Goal: Information Seeking & Learning: Check status

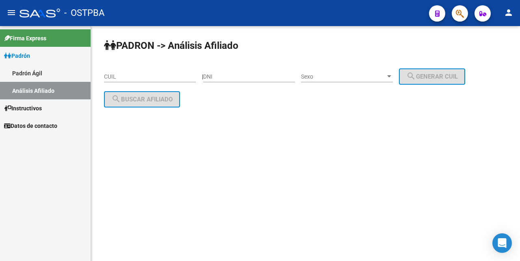
click at [109, 77] on input "CUIL" at bounding box center [150, 76] width 92 height 7
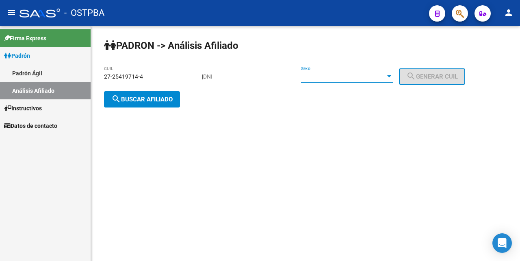
click at [391, 75] on div at bounding box center [389, 76] width 4 height 2
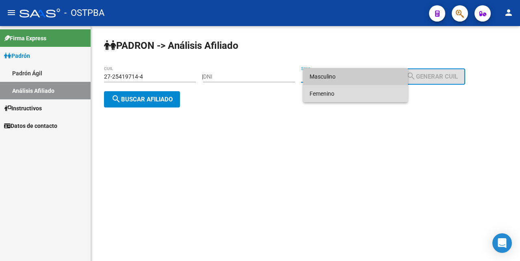
click at [342, 94] on span "Femenino" at bounding box center [356, 93] width 92 height 17
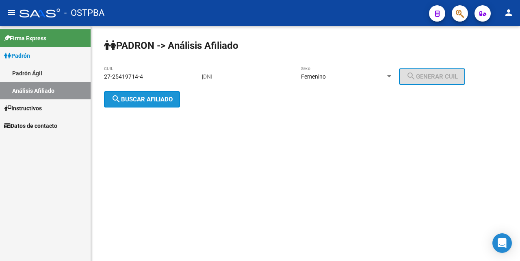
click at [158, 101] on span "search Buscar afiliado" at bounding box center [141, 99] width 61 height 7
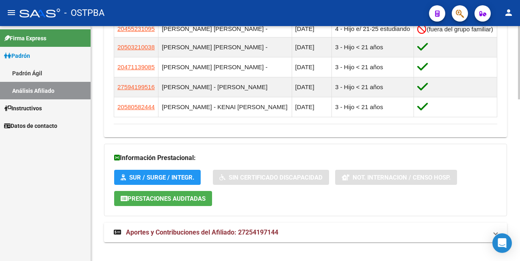
scroll to position [519, 0]
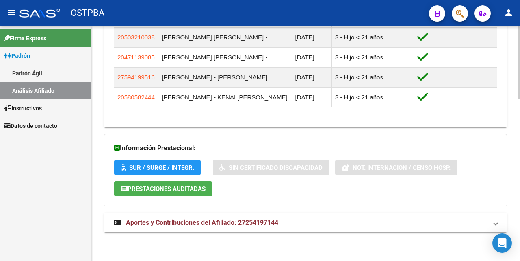
click at [257, 223] on span "Aportes y Contribuciones del Afiliado: 27254197144" at bounding box center [202, 222] width 152 height 8
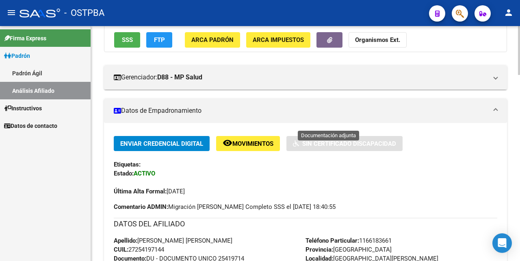
scroll to position [0, 0]
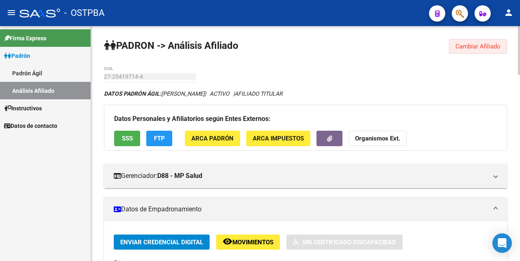
click at [465, 47] on span "Cambiar Afiliado" at bounding box center [478, 46] width 45 height 7
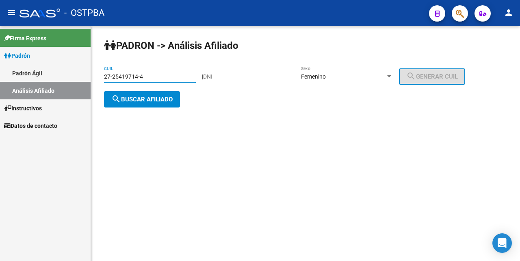
click at [174, 78] on input "27-25419714-4" at bounding box center [150, 76] width 92 height 7
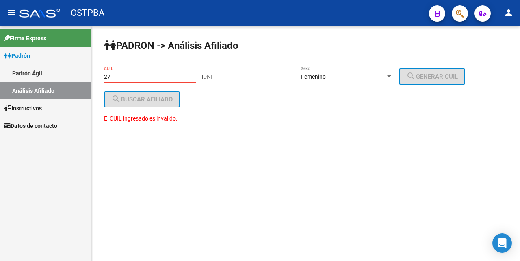
type input "2"
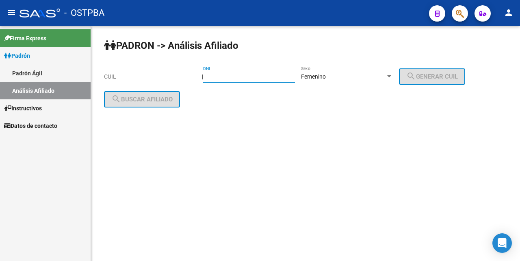
click at [220, 76] on input "DNI" at bounding box center [249, 76] width 92 height 7
type input "25703953"
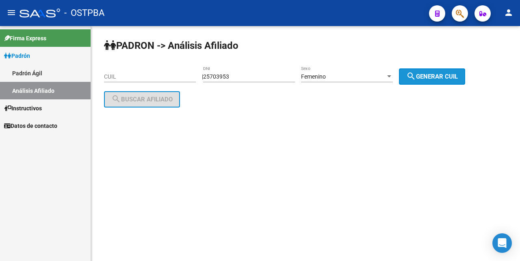
click at [445, 76] on span "search Generar CUIL" at bounding box center [432, 76] width 52 height 7
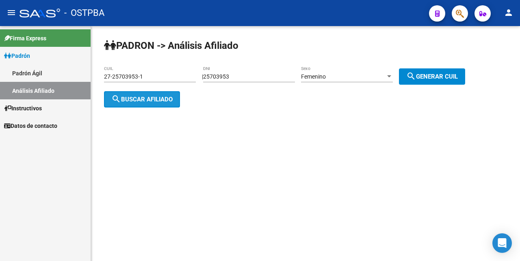
click at [145, 98] on span "search Buscar afiliado" at bounding box center [141, 99] width 61 height 7
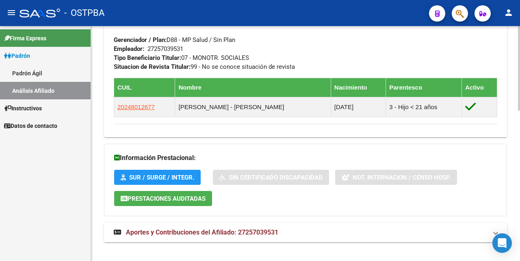
scroll to position [416, 0]
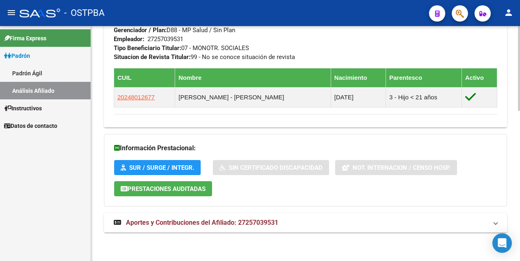
click at [195, 222] on span "Aportes y Contribuciones del Afiliado: 27257039531" at bounding box center [202, 222] width 152 height 8
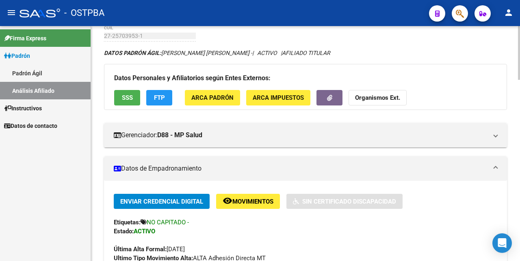
scroll to position [0, 0]
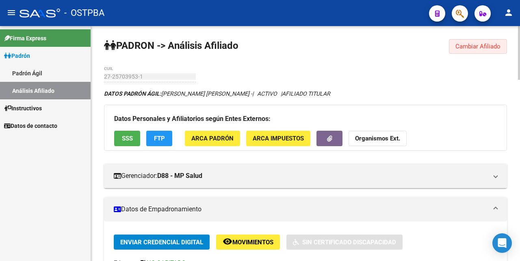
click at [483, 48] on span "Cambiar Afiliado" at bounding box center [478, 46] width 45 height 7
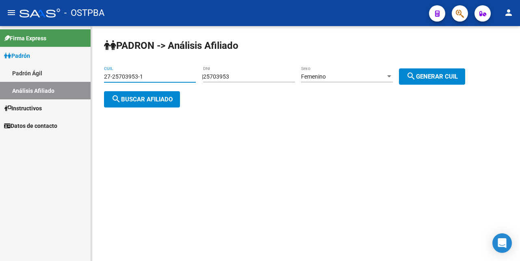
click at [176, 73] on input "27-25703953-1" at bounding box center [150, 76] width 92 height 7
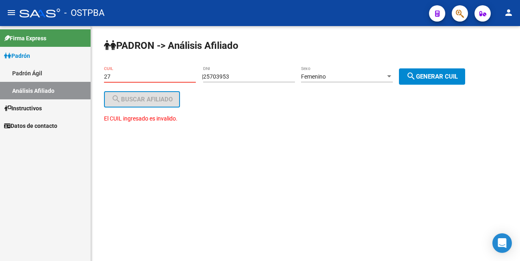
type input "2"
drag, startPoint x: 248, startPoint y: 79, endPoint x: 271, endPoint y: 97, distance: 28.7
click at [252, 87] on div "25703953 DNI" at bounding box center [249, 77] width 92 height 23
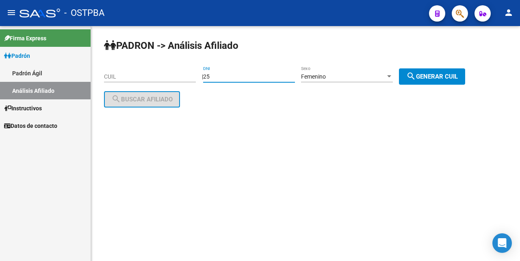
type input "2"
click at [107, 79] on div "CUIL" at bounding box center [150, 74] width 92 height 16
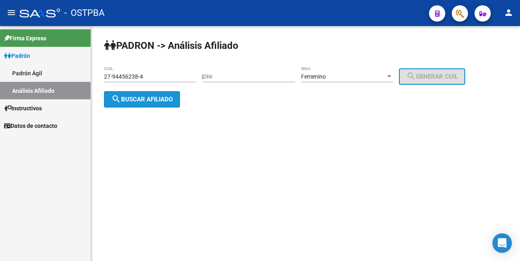
click at [153, 100] on span "search Buscar afiliado" at bounding box center [141, 99] width 61 height 7
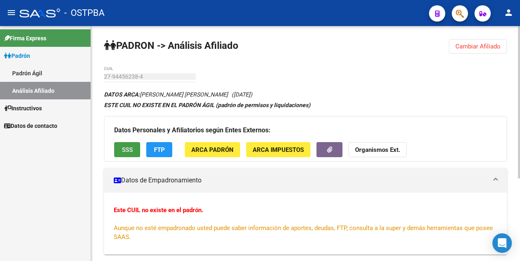
click at [129, 148] on span "SSS" at bounding box center [127, 149] width 11 height 7
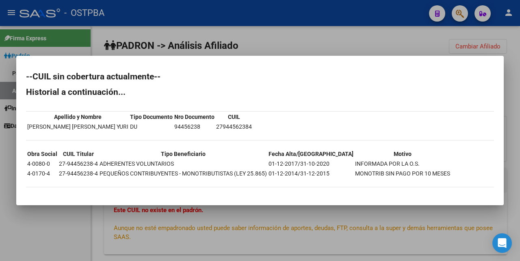
click at [289, 49] on div at bounding box center [260, 130] width 520 height 261
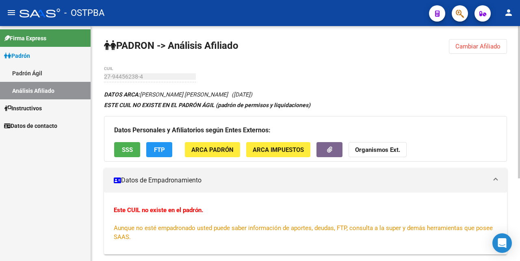
click at [159, 152] on span "FTP" at bounding box center [159, 149] width 11 height 7
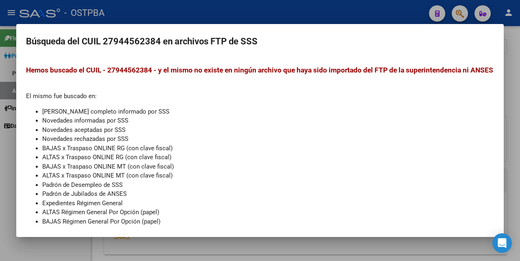
click at [275, 16] on div at bounding box center [260, 130] width 520 height 261
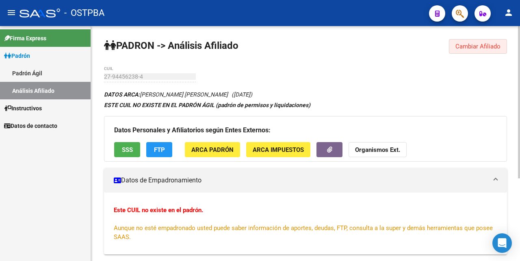
click at [464, 45] on span "Cambiar Afiliado" at bounding box center [478, 46] width 45 height 7
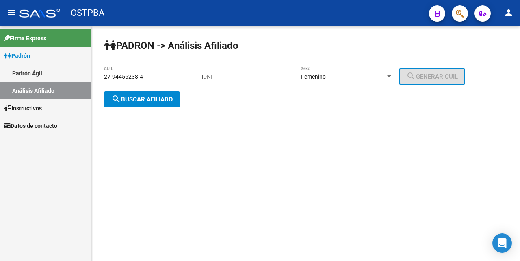
click at [178, 80] on input "27-94456238-4" at bounding box center [150, 76] width 92 height 7
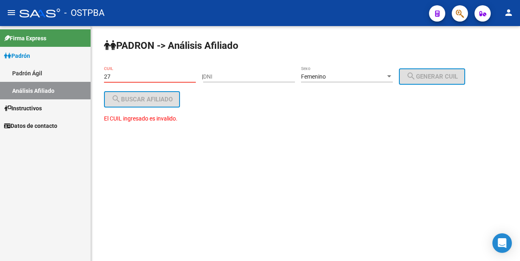
type input "2"
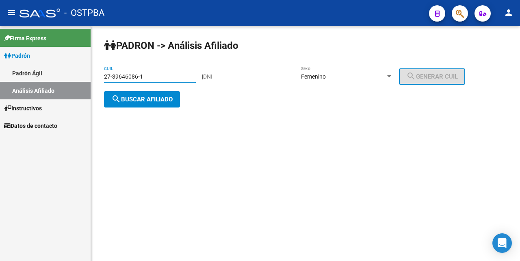
click at [154, 98] on span "search Buscar afiliado" at bounding box center [141, 99] width 61 height 7
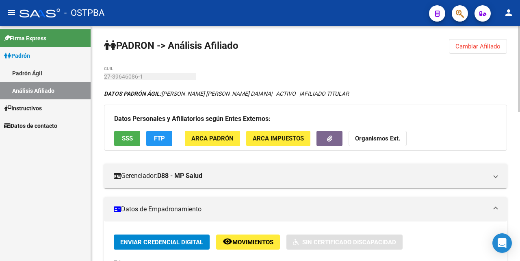
click at [474, 47] on span "Cambiar Afiliado" at bounding box center [478, 46] width 45 height 7
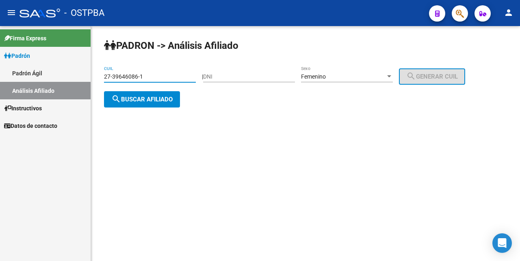
click at [163, 76] on input "27-39646086-1" at bounding box center [150, 76] width 92 height 7
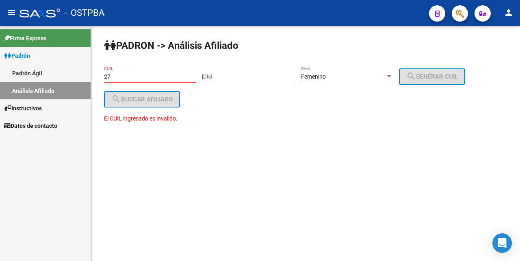
type input "2"
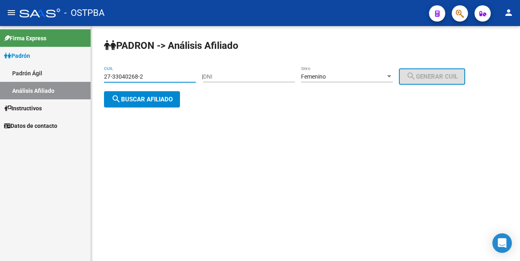
click at [169, 96] on span "search Buscar afiliado" at bounding box center [141, 99] width 61 height 7
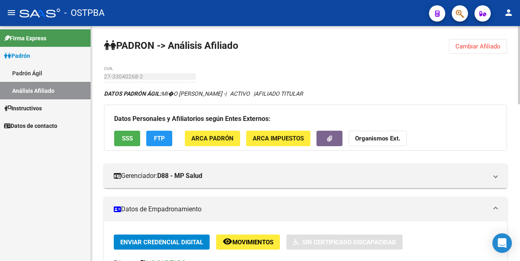
drag, startPoint x: 470, startPoint y: 46, endPoint x: 412, endPoint y: 62, distance: 60.9
click at [469, 44] on span "Cambiar Afiliado" at bounding box center [478, 46] width 45 height 7
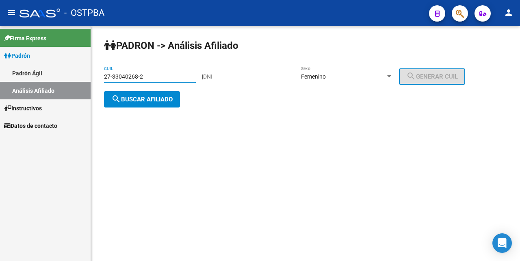
click at [148, 75] on input "27-33040268-2" at bounding box center [150, 76] width 92 height 7
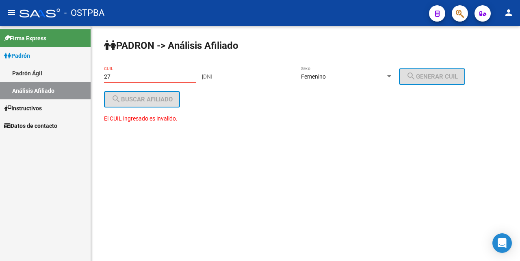
type input "2"
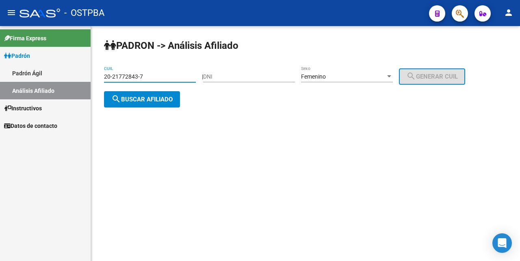
click at [393, 73] on div at bounding box center [389, 76] width 7 height 7
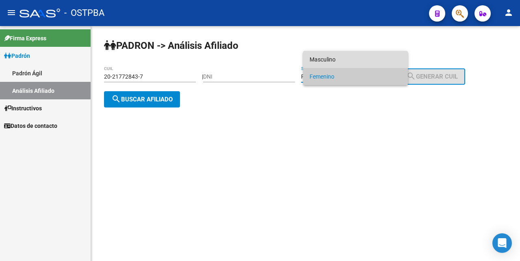
click at [340, 57] on span "Masculino" at bounding box center [356, 59] width 92 height 17
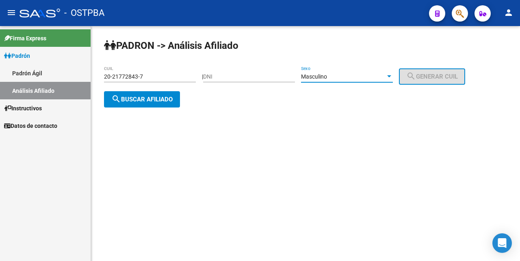
click at [125, 100] on span "search Buscar afiliado" at bounding box center [141, 99] width 61 height 7
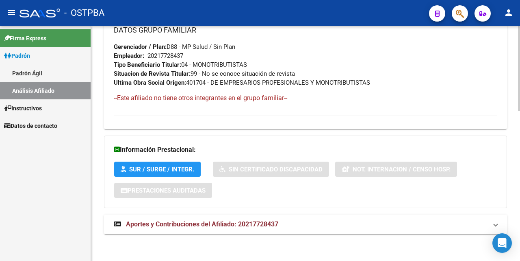
scroll to position [417, 0]
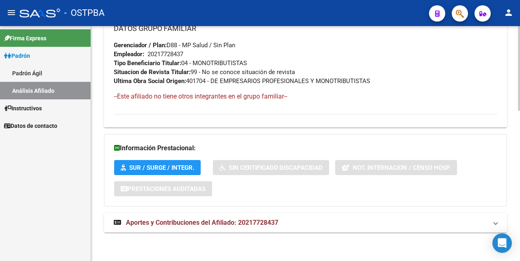
click at [193, 222] on span "Aportes y Contribuciones del Afiliado: 20217728437" at bounding box center [202, 222] width 152 height 8
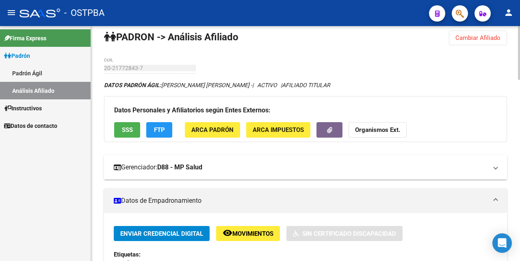
scroll to position [0, 0]
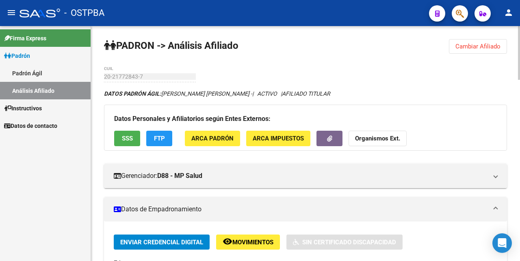
click at [131, 139] on span "SSS" at bounding box center [127, 138] width 11 height 7
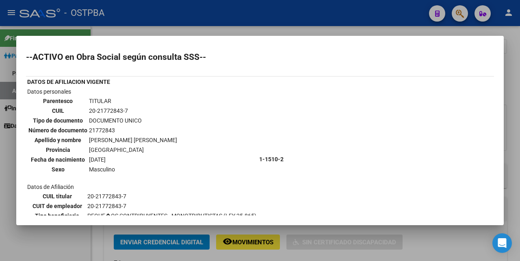
click at [253, 31] on div at bounding box center [260, 130] width 520 height 261
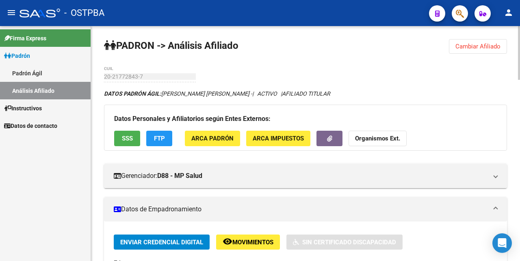
click at [475, 43] on span "Cambiar Afiliado" at bounding box center [478, 46] width 45 height 7
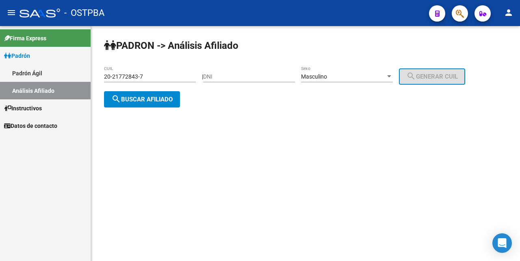
click at [163, 74] on input "20-21772843-7" at bounding box center [150, 76] width 92 height 7
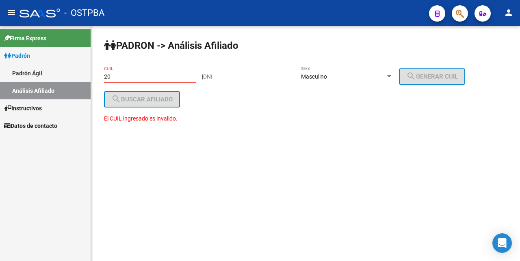
type input "2"
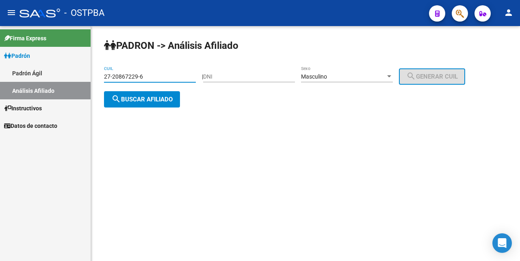
click at [391, 77] on div at bounding box center [389, 76] width 4 height 2
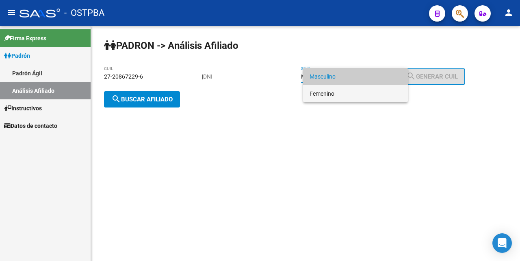
click at [363, 96] on span "Femenino" at bounding box center [356, 93] width 92 height 17
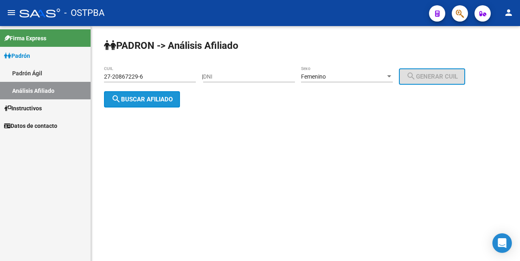
drag, startPoint x: 164, startPoint y: 99, endPoint x: 234, endPoint y: 176, distance: 103.9
click at [163, 98] on span "search Buscar afiliado" at bounding box center [141, 99] width 61 height 7
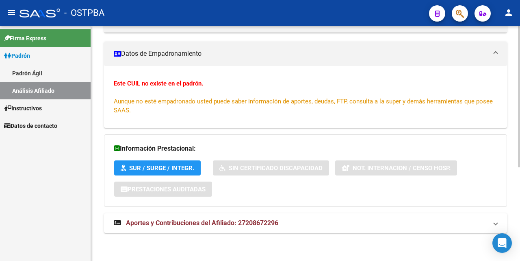
scroll to position [156, 0]
click at [205, 219] on span "Aportes y Contribuciones del Afiliado: 27208672296" at bounding box center [202, 222] width 152 height 8
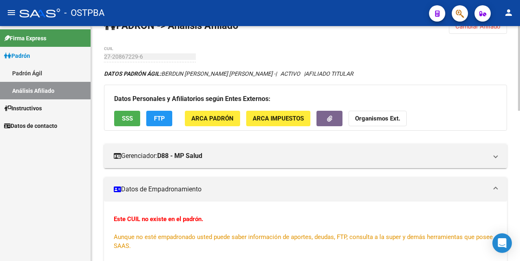
scroll to position [0, 0]
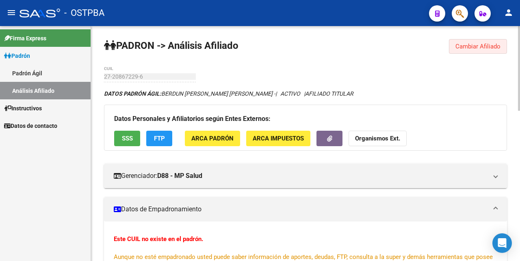
click at [459, 47] on span "Cambiar Afiliado" at bounding box center [478, 46] width 45 height 7
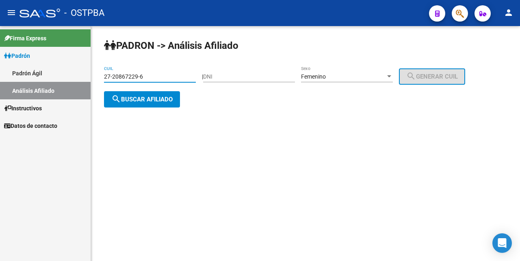
drag, startPoint x: 187, startPoint y: 76, endPoint x: 183, endPoint y: 76, distance: 4.9
click at [185, 76] on input "27-20867229-6" at bounding box center [150, 76] width 92 height 7
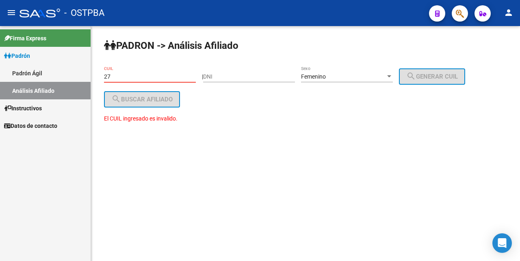
type input "2"
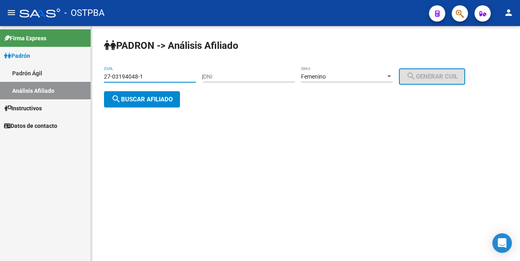
click at [159, 98] on span "search Buscar afiliado" at bounding box center [141, 99] width 61 height 7
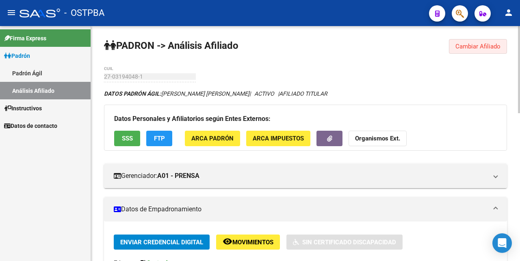
click at [485, 46] on span "Cambiar Afiliado" at bounding box center [478, 46] width 45 height 7
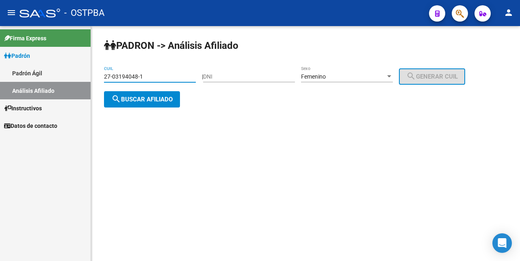
click at [159, 77] on input "27-03194048-1" at bounding box center [150, 76] width 92 height 7
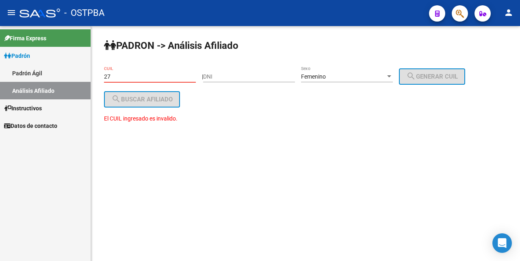
type input "2"
click at [393, 75] on div at bounding box center [389, 76] width 7 height 7
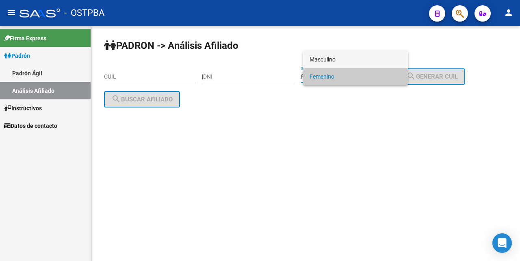
drag, startPoint x: 345, startPoint y: 58, endPoint x: 291, endPoint y: 75, distance: 57.2
click at [345, 57] on span "Masculino" at bounding box center [356, 59] width 92 height 17
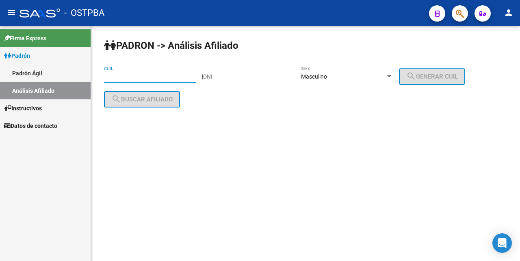
click at [113, 76] on input "CUIL" at bounding box center [150, 76] width 92 height 7
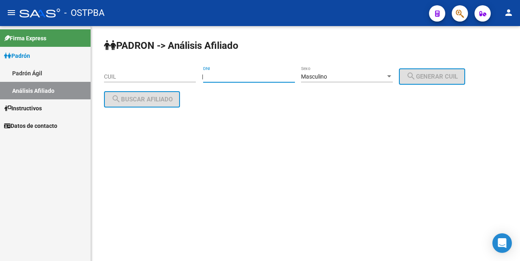
click at [213, 75] on input "DNI" at bounding box center [249, 76] width 92 height 7
type input "24144149"
click at [427, 74] on span "search Generar CUIL" at bounding box center [432, 76] width 52 height 7
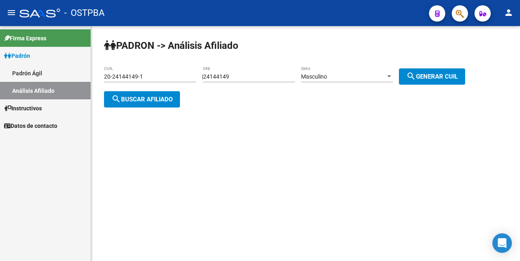
click at [162, 102] on span "search Buscar afiliado" at bounding box center [141, 99] width 61 height 7
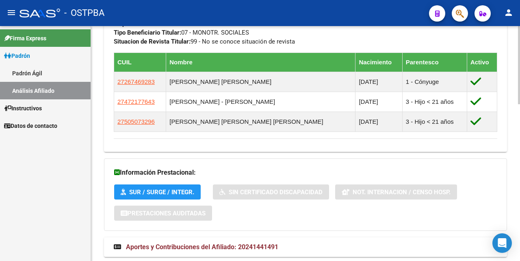
scroll to position [471, 0]
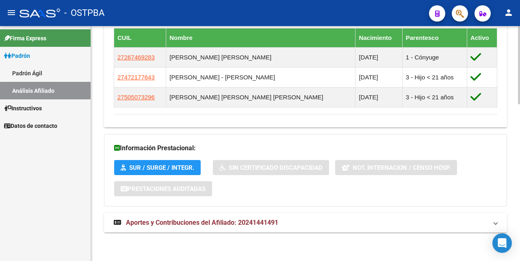
drag, startPoint x: 211, startPoint y: 221, endPoint x: 214, endPoint y: 213, distance: 8.6
click at [211, 220] on span "Aportes y Contribuciones del Afiliado: 20241441491" at bounding box center [202, 222] width 152 height 8
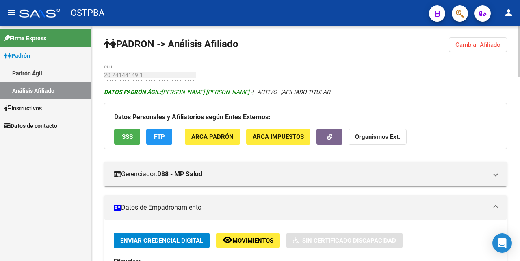
scroll to position [0, 0]
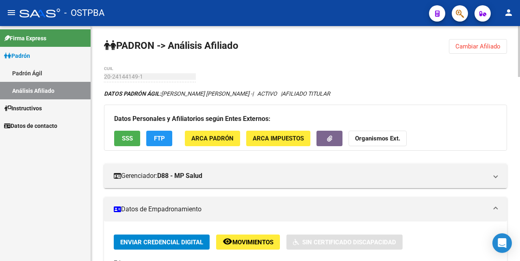
click at [126, 136] on span "SSS" at bounding box center [127, 138] width 11 height 7
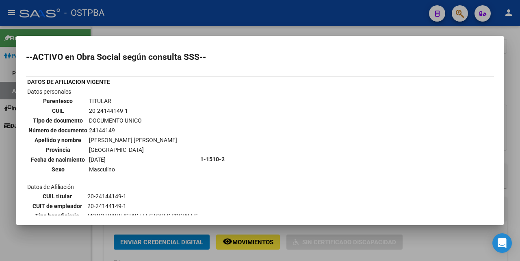
drag, startPoint x: 265, startPoint y: 30, endPoint x: 276, endPoint y: 72, distance: 43.5
click at [266, 30] on div at bounding box center [260, 130] width 520 height 261
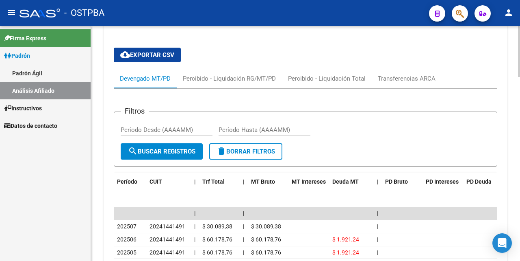
scroll to position [604, 0]
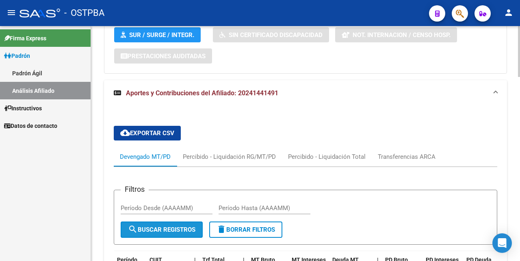
click at [194, 227] on span "search Buscar Registros" at bounding box center [161, 229] width 67 height 7
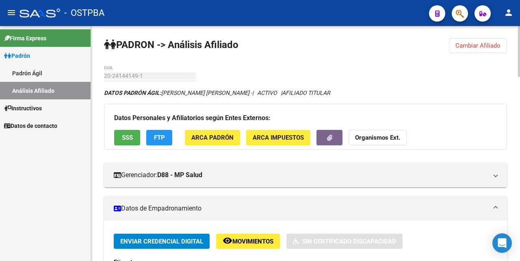
scroll to position [0, 0]
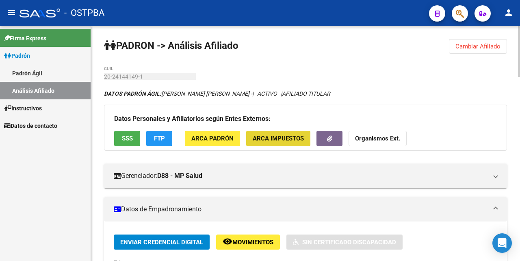
click at [288, 137] on span "ARCA Impuestos" at bounding box center [278, 138] width 51 height 7
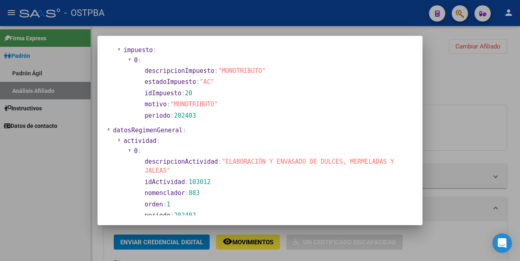
scroll to position [198, 0]
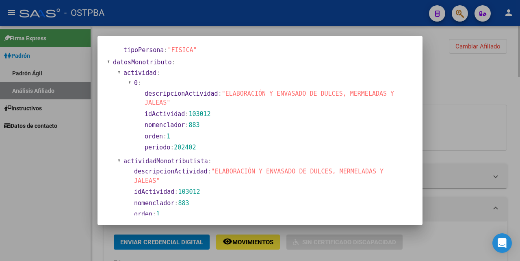
click at [322, 30] on div at bounding box center [260, 130] width 520 height 261
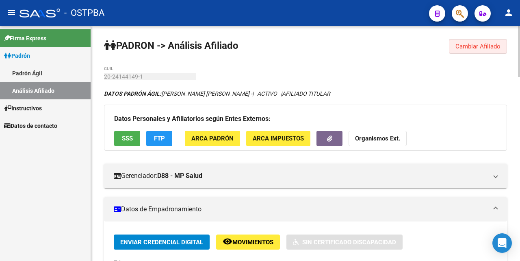
click at [465, 44] on span "Cambiar Afiliado" at bounding box center [478, 46] width 45 height 7
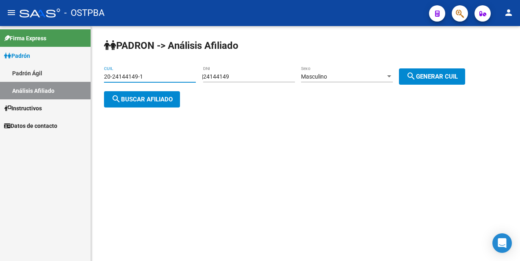
click at [179, 76] on input "20-24144149-1" at bounding box center [150, 76] width 92 height 7
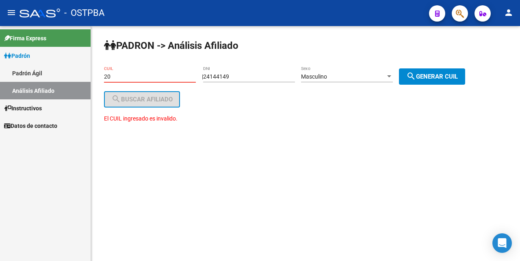
type input "2"
click at [262, 74] on input "24144149" at bounding box center [249, 76] width 92 height 7
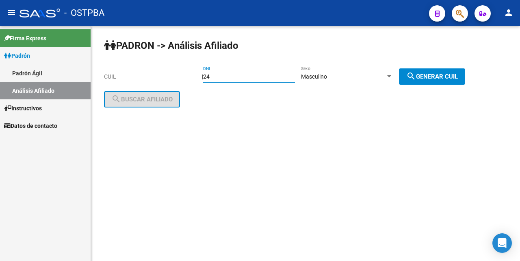
type input "2"
click at [113, 75] on input "CUIL" at bounding box center [150, 76] width 92 height 7
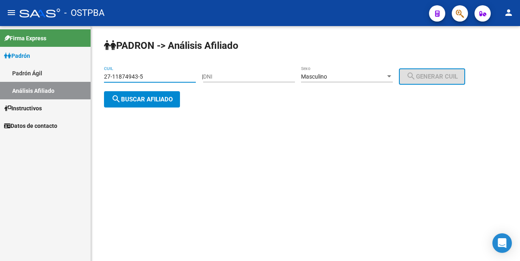
click at [170, 102] on span "search Buscar afiliado" at bounding box center [141, 99] width 61 height 7
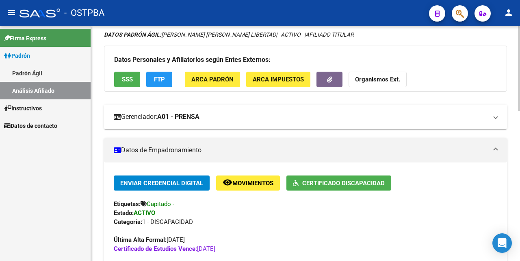
scroll to position [41, 0]
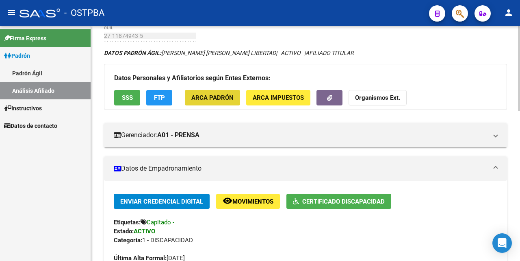
click at [228, 96] on span "ARCA Padrón" at bounding box center [212, 97] width 42 height 7
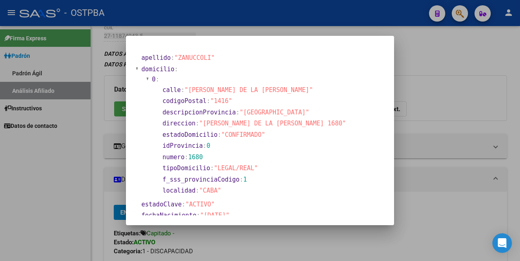
click at [282, 31] on div at bounding box center [260, 130] width 520 height 261
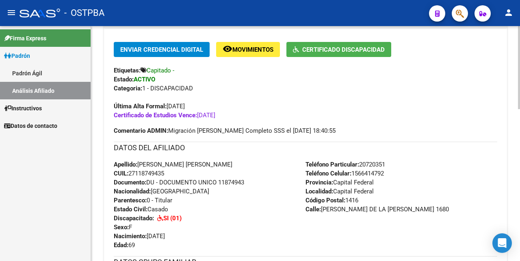
scroll to position [0, 0]
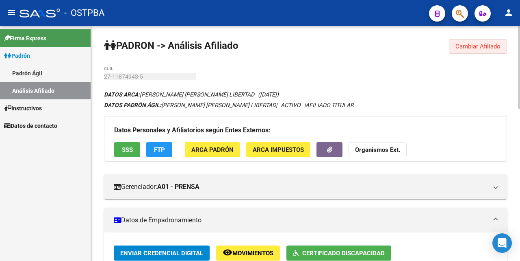
click at [462, 48] on span "Cambiar Afiliado" at bounding box center [478, 46] width 45 height 7
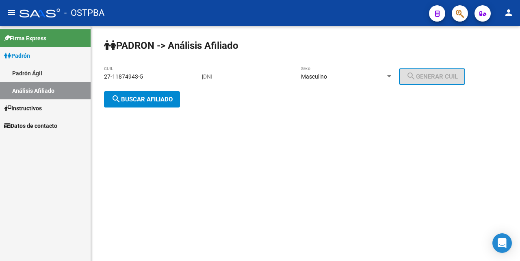
click at [439, 48] on div "[PERSON_NAME] -> Análisis Afiliado 27-11874943-5 CUIL | DNI Masculino Sexo sear…" at bounding box center [305, 79] width 429 height 107
click at [182, 72] on div "27-11874943-5 CUIL" at bounding box center [150, 74] width 92 height 16
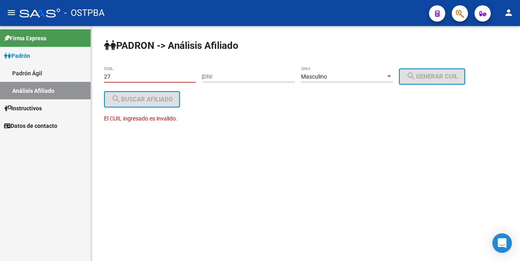
type input "2"
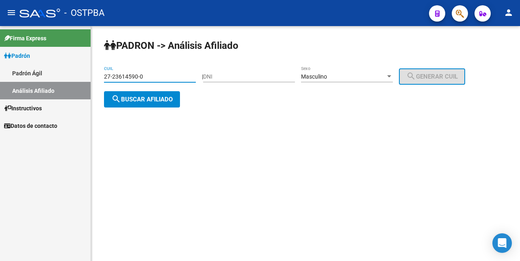
click at [393, 73] on div at bounding box center [389, 76] width 7 height 7
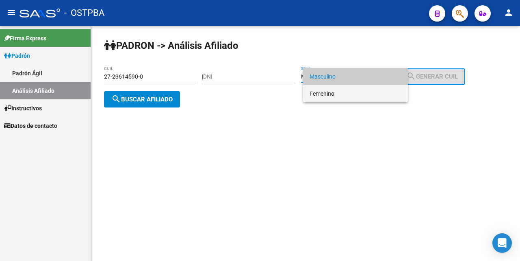
click at [350, 90] on span "Femenino" at bounding box center [356, 93] width 92 height 17
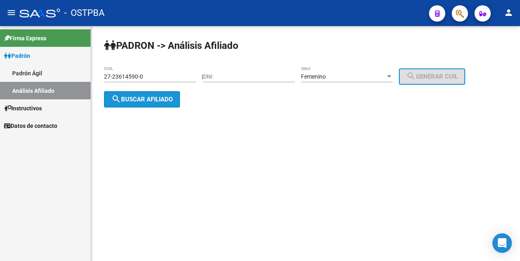
click at [157, 96] on span "search Buscar afiliado" at bounding box center [141, 99] width 61 height 7
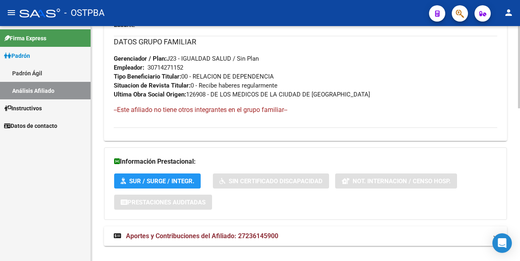
scroll to position [435, 0]
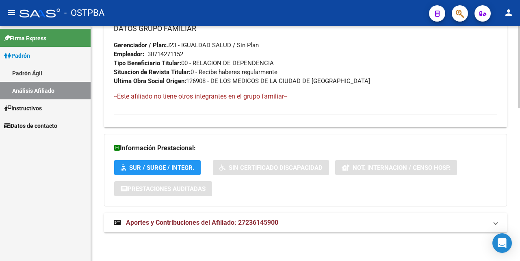
drag, startPoint x: 185, startPoint y: 224, endPoint x: 197, endPoint y: 216, distance: 13.9
click at [185, 221] on span "Aportes y Contribuciones del Afiliado: 27236145900" at bounding box center [202, 222] width 152 height 8
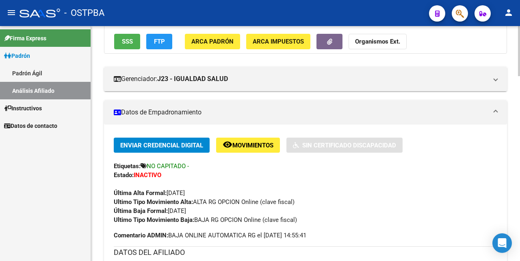
scroll to position [76, 0]
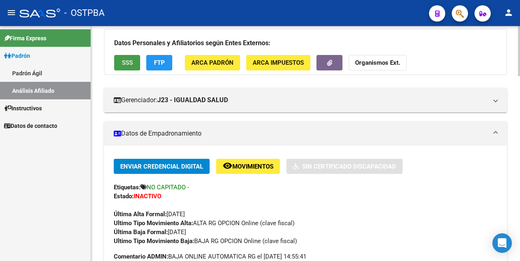
click at [126, 63] on span "SSS" at bounding box center [127, 62] width 11 height 7
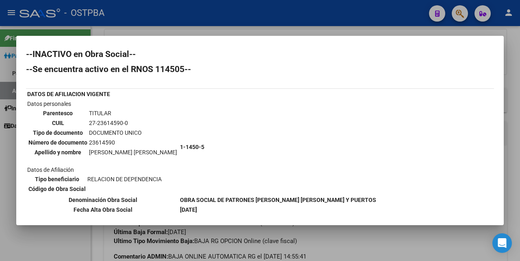
scroll to position [0, 0]
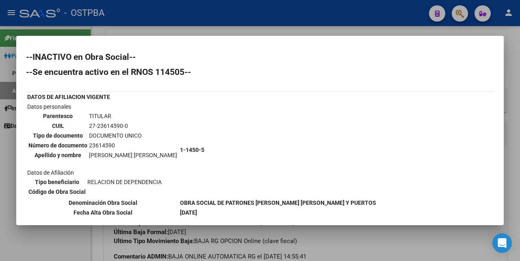
click at [261, 32] on div at bounding box center [260, 130] width 520 height 261
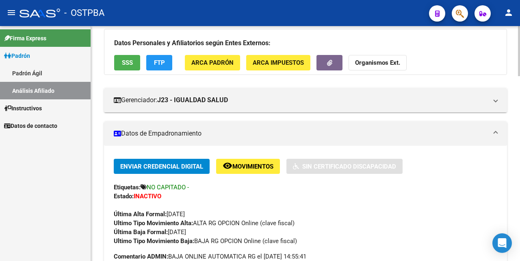
click at [161, 62] on span "FTP" at bounding box center [159, 62] width 11 height 7
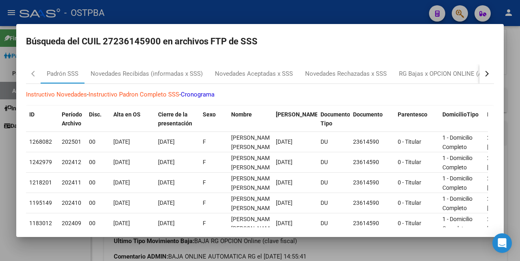
click at [312, 9] on div at bounding box center [260, 130] width 520 height 261
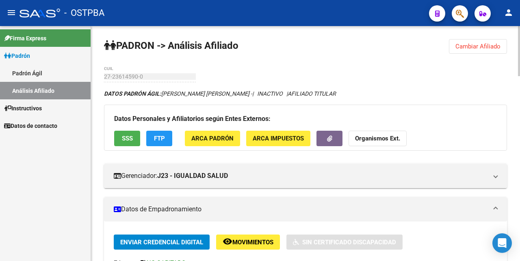
drag, startPoint x: 476, startPoint y: 48, endPoint x: 450, endPoint y: 49, distance: 26.0
click at [468, 46] on span "Cambiar Afiliado" at bounding box center [478, 46] width 45 height 7
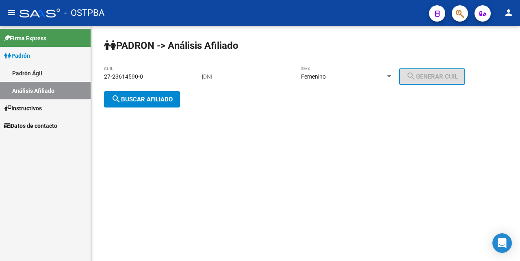
click at [167, 76] on input "27-23614590-0" at bounding box center [150, 76] width 92 height 7
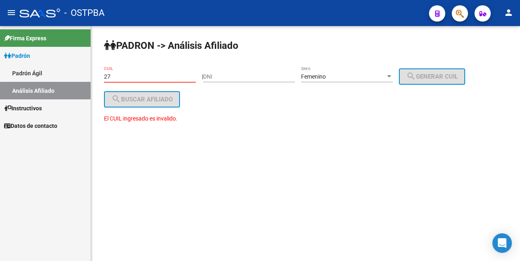
type input "2"
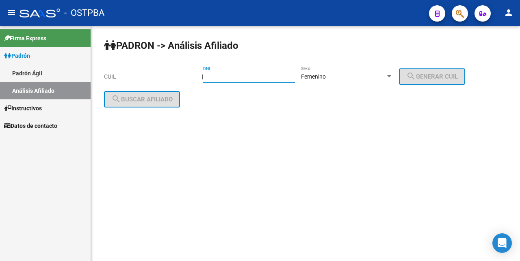
click at [216, 79] on input "DNI" at bounding box center [249, 76] width 92 height 7
type input "18631789"
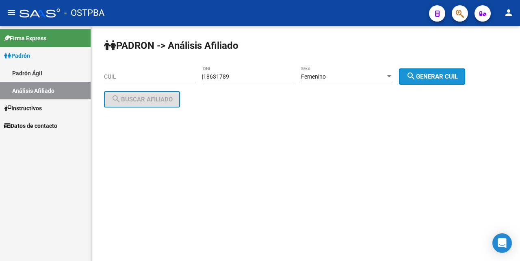
click at [432, 80] on button "search Generar CUIL" at bounding box center [432, 76] width 66 height 16
type input "27-18631789-6"
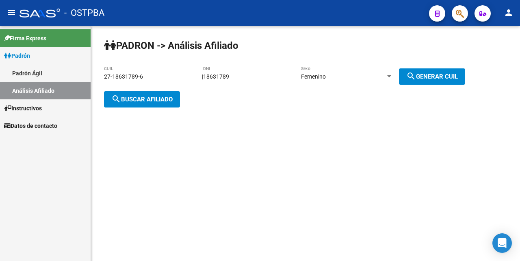
click at [145, 101] on span "search Buscar afiliado" at bounding box center [141, 99] width 61 height 7
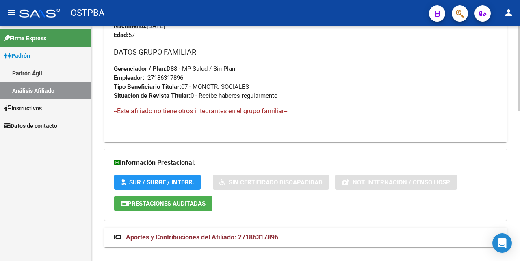
scroll to position [417, 0]
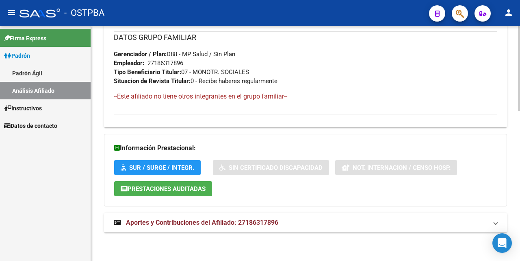
click at [207, 222] on span "Aportes y Contribuciones del Afiliado: 27186317896" at bounding box center [202, 222] width 152 height 8
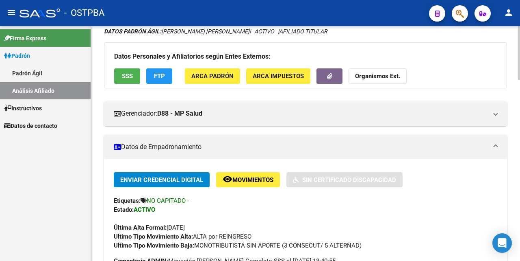
scroll to position [41, 0]
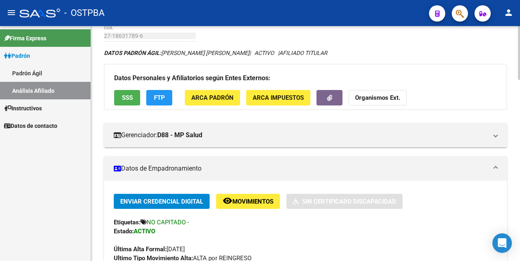
click at [131, 98] on span "SSS" at bounding box center [127, 97] width 11 height 7
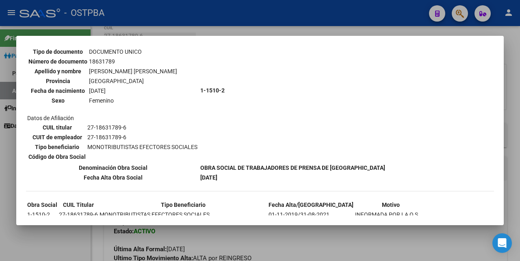
scroll to position [0, 0]
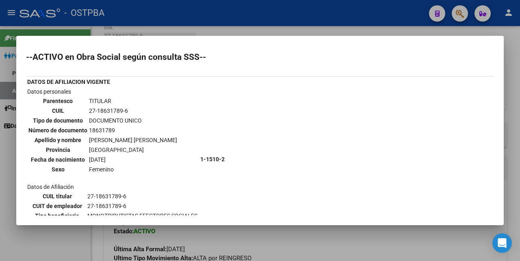
click at [376, 30] on div at bounding box center [260, 130] width 520 height 261
